Goal: Transaction & Acquisition: Book appointment/travel/reservation

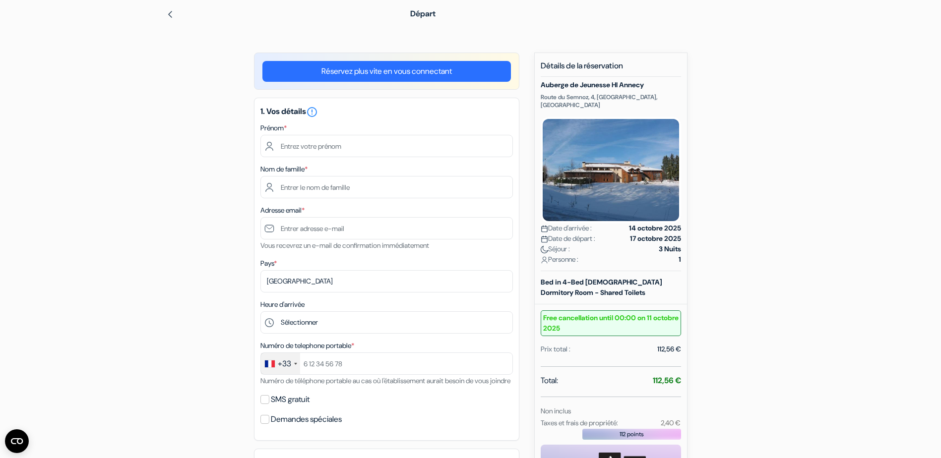
scroll to position [99, 0]
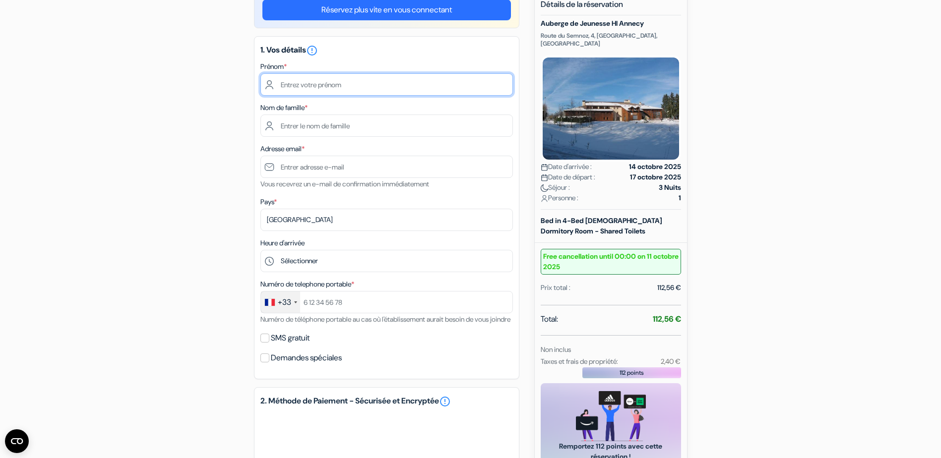
click at [325, 87] on input "text" at bounding box center [386, 84] width 252 height 22
click at [337, 84] on input "didier" at bounding box center [386, 84] width 252 height 22
type input "Didier"
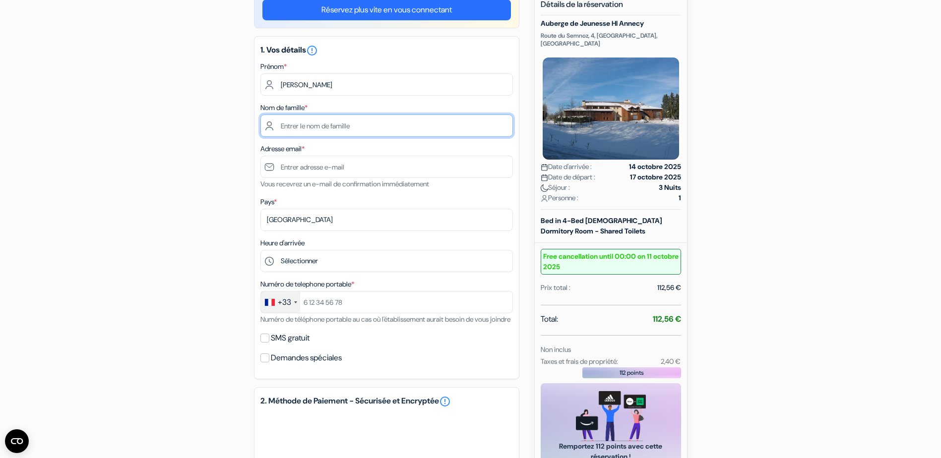
click at [275, 128] on input "text" at bounding box center [386, 126] width 252 height 22
type input "Veyrat"
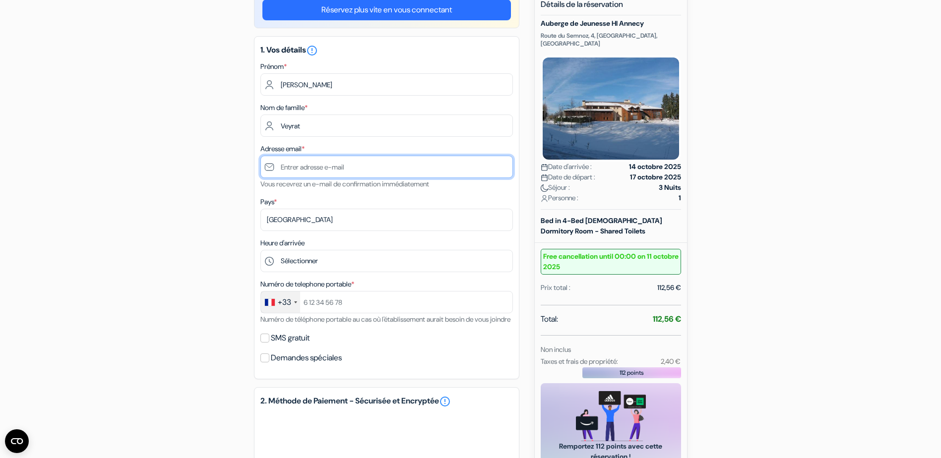
click at [473, 170] on input "text" at bounding box center [386, 167] width 252 height 22
type input "[EMAIL_ADDRESS][DOMAIN_NAME]"
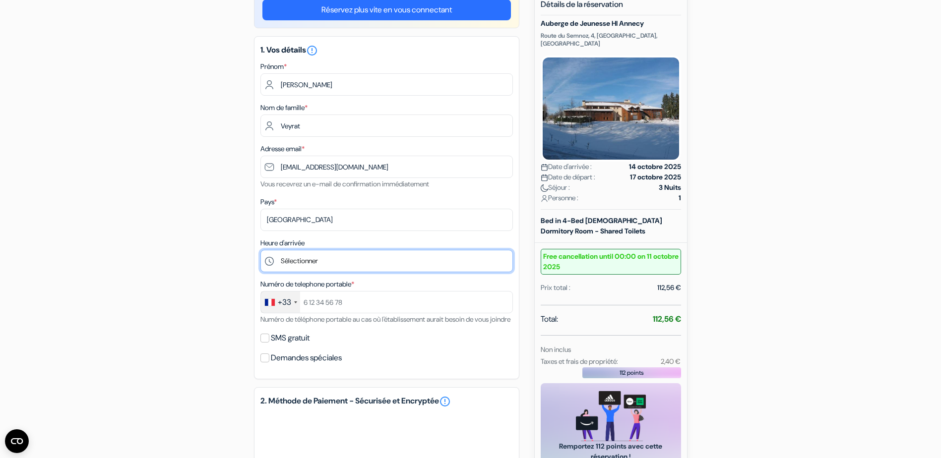
click at [313, 261] on select "Sélectionner 15:00 16:00 17:00 18:00 19:00 20:00 21:00" at bounding box center [386, 261] width 252 height 22
click at [260, 250] on select "Sélectionner 15:00 16:00 17:00 18:00 19:00 20:00 21:00" at bounding box center [386, 261] width 252 height 22
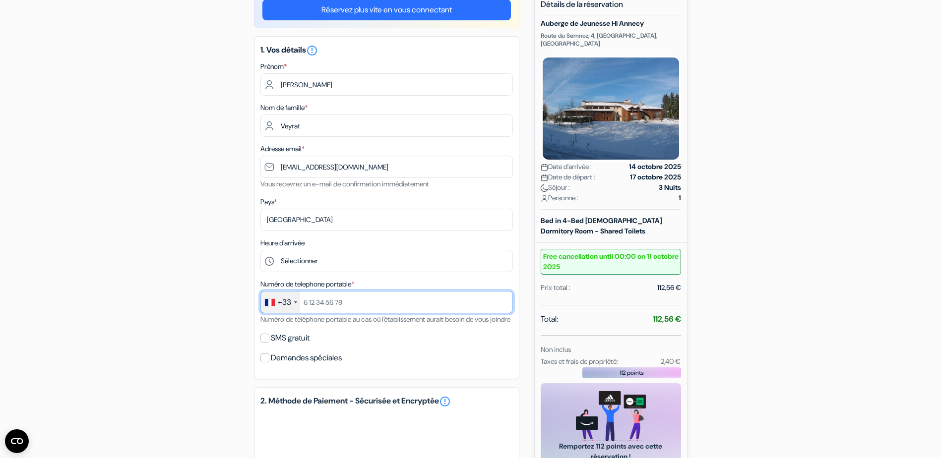
click at [351, 303] on input "text" at bounding box center [386, 302] width 252 height 22
type input "0632363701"
click at [265, 343] on input "SMS gratuit" at bounding box center [264, 338] width 9 height 9
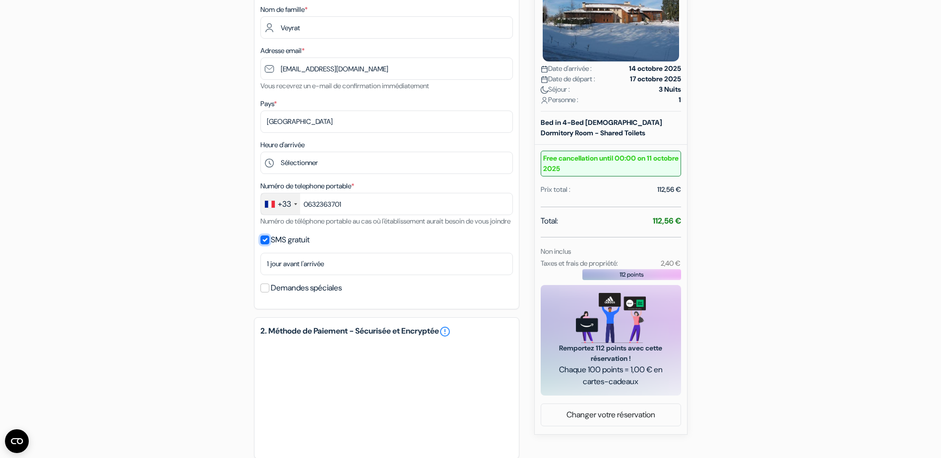
scroll to position [198, 0]
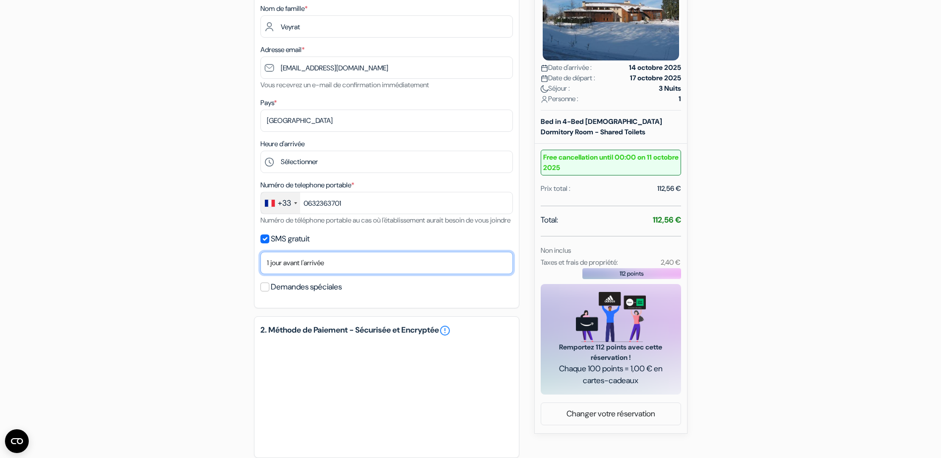
click at [329, 274] on select "Non merci Maintenant Le jour de votre arrivée 1 jour avant l'arrivée 2 jours av…" at bounding box center [386, 263] width 252 height 22
click at [264, 243] on input "SMS gratuit" at bounding box center [264, 239] width 9 height 9
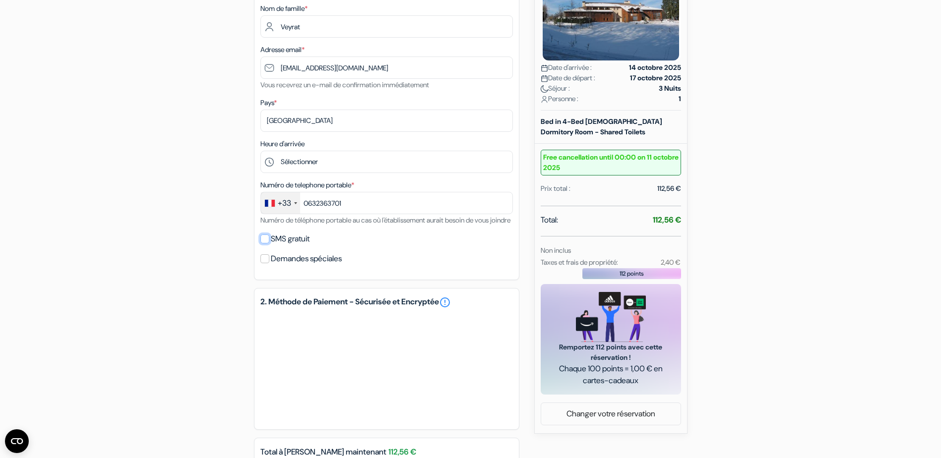
click at [264, 243] on input "SMS gratuit" at bounding box center [264, 239] width 9 height 9
checkbox input "true"
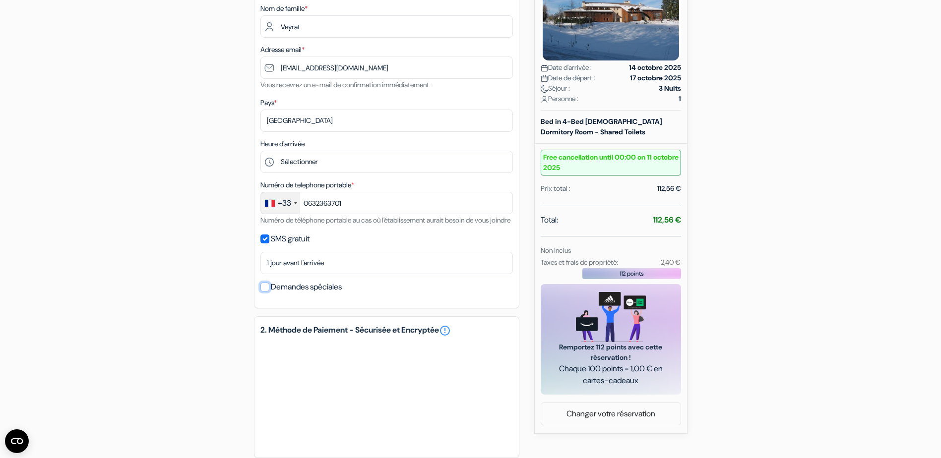
click at [264, 292] on input "Demandes spéciales" at bounding box center [264, 287] width 9 height 9
checkbox input "true"
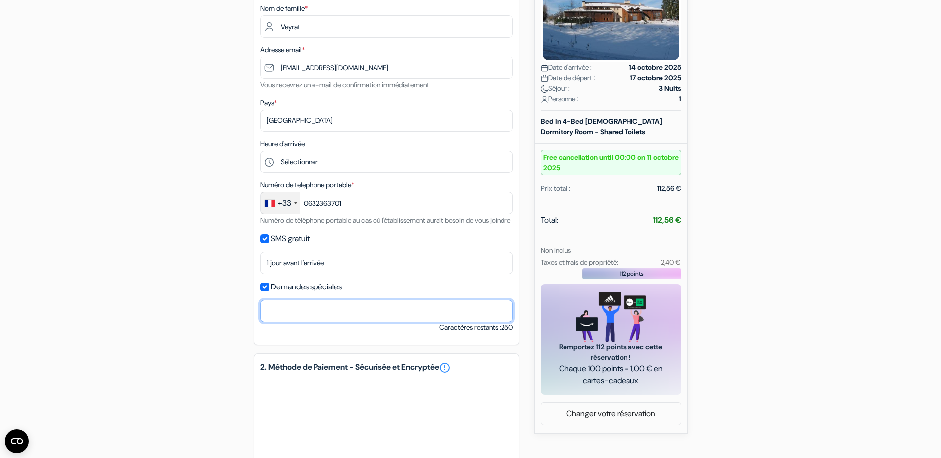
click at [282, 320] on textarea at bounding box center [386, 311] width 252 height 22
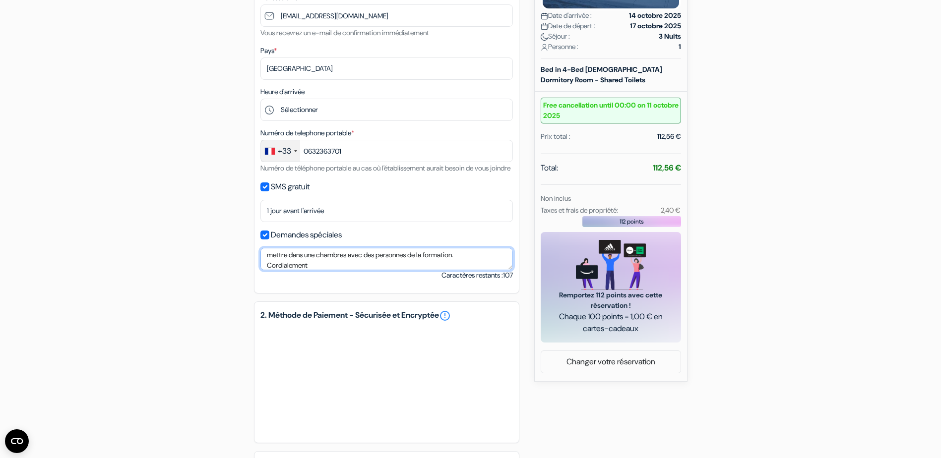
scroll to position [347, 0]
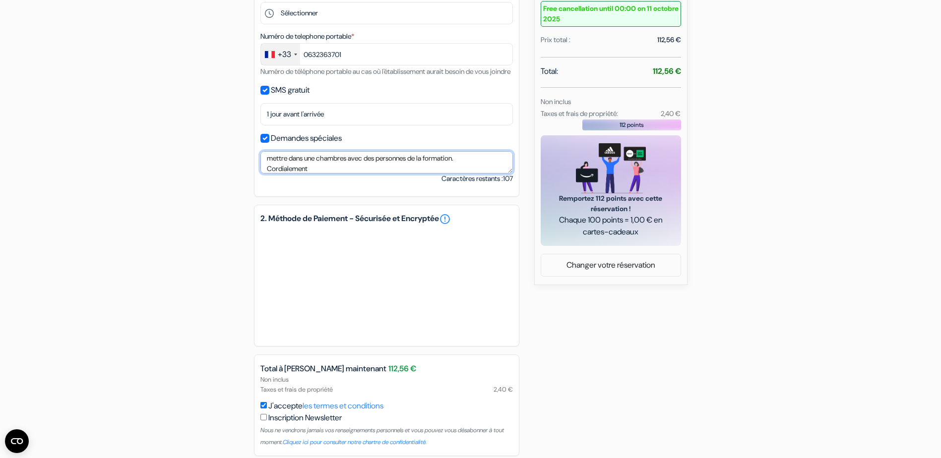
type textarea "Bonjour, Je viens pour la formation savoir rouler à vélo, merci de me mettre da…"
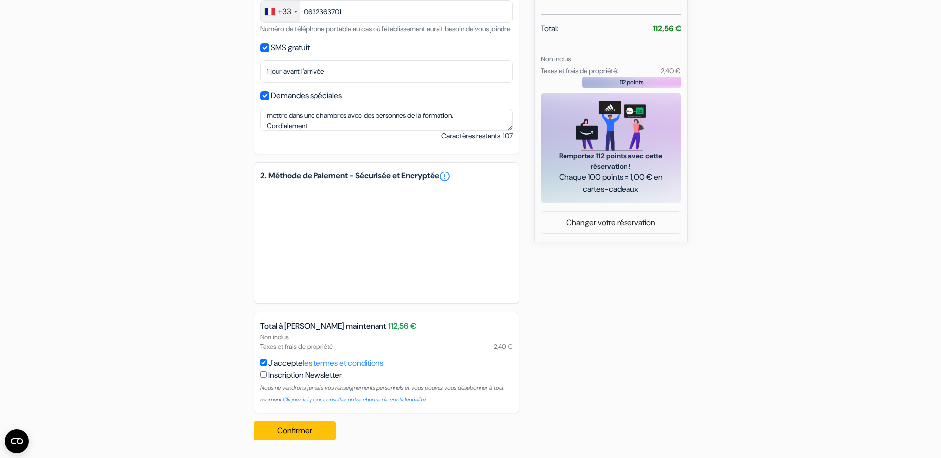
scroll to position [402, 0]
click at [300, 433] on button "Confirmer Loading..." at bounding box center [295, 430] width 82 height 19
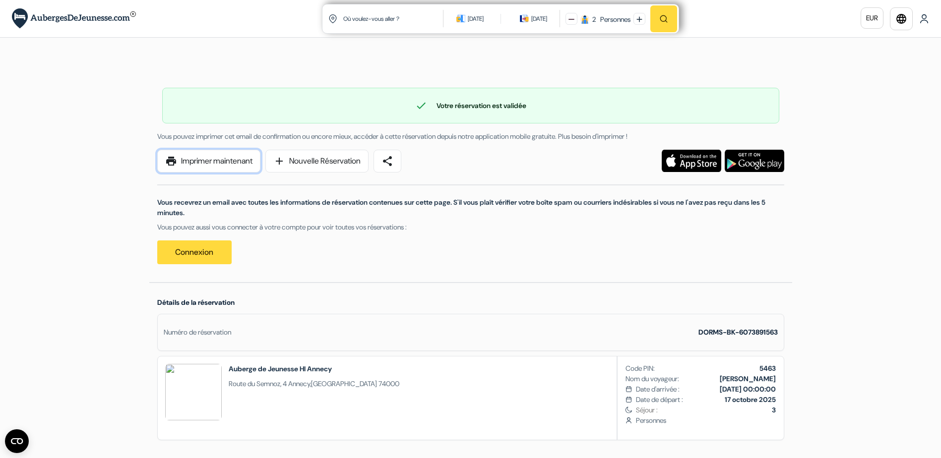
click at [228, 166] on link "print Imprimer maintenant" at bounding box center [208, 161] width 103 height 23
